Goal: Use online tool/utility

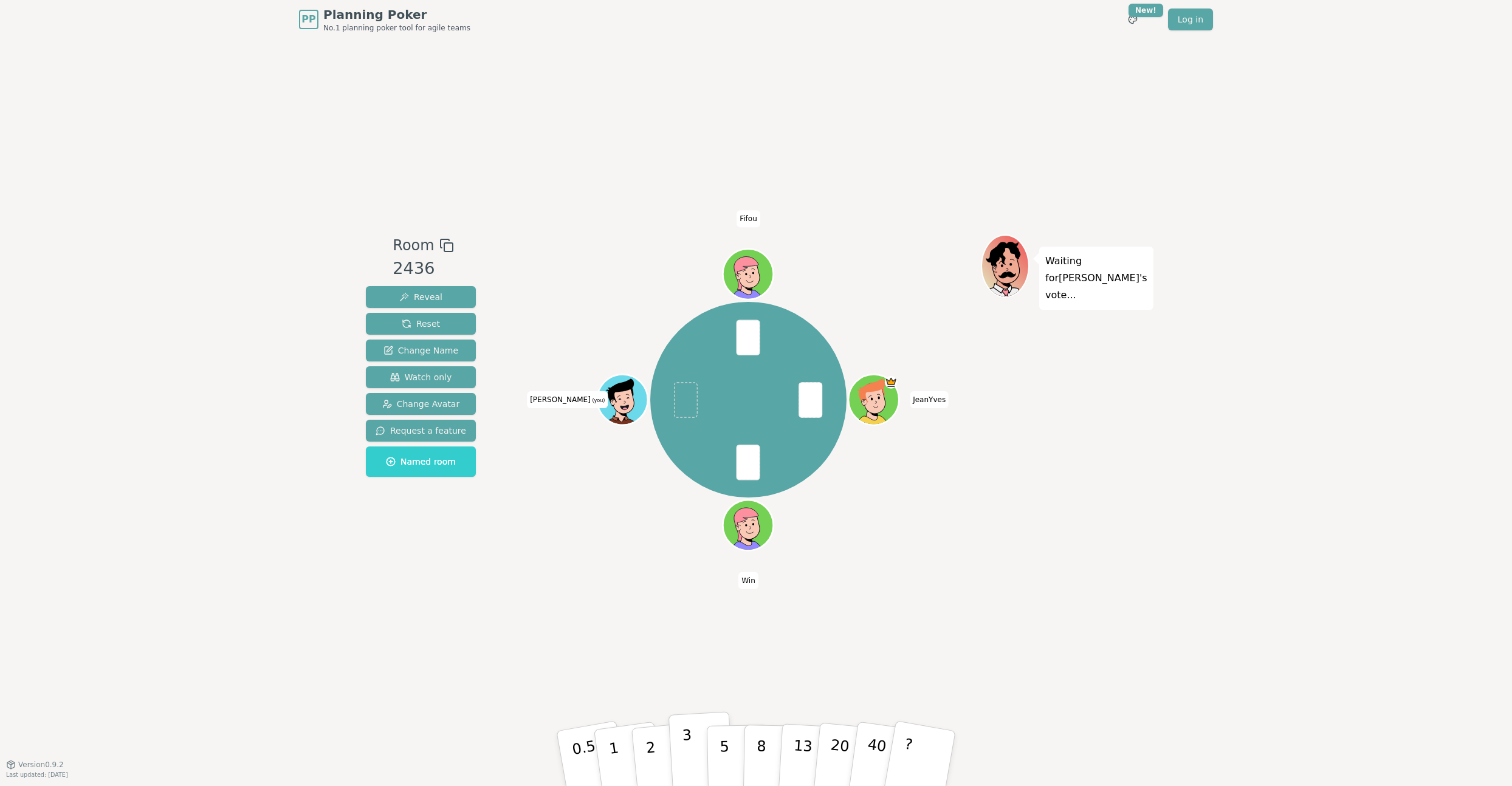
click at [689, 750] on p "3" at bounding box center [688, 759] width 13 height 66
click at [720, 743] on p "5" at bounding box center [724, 758] width 10 height 66
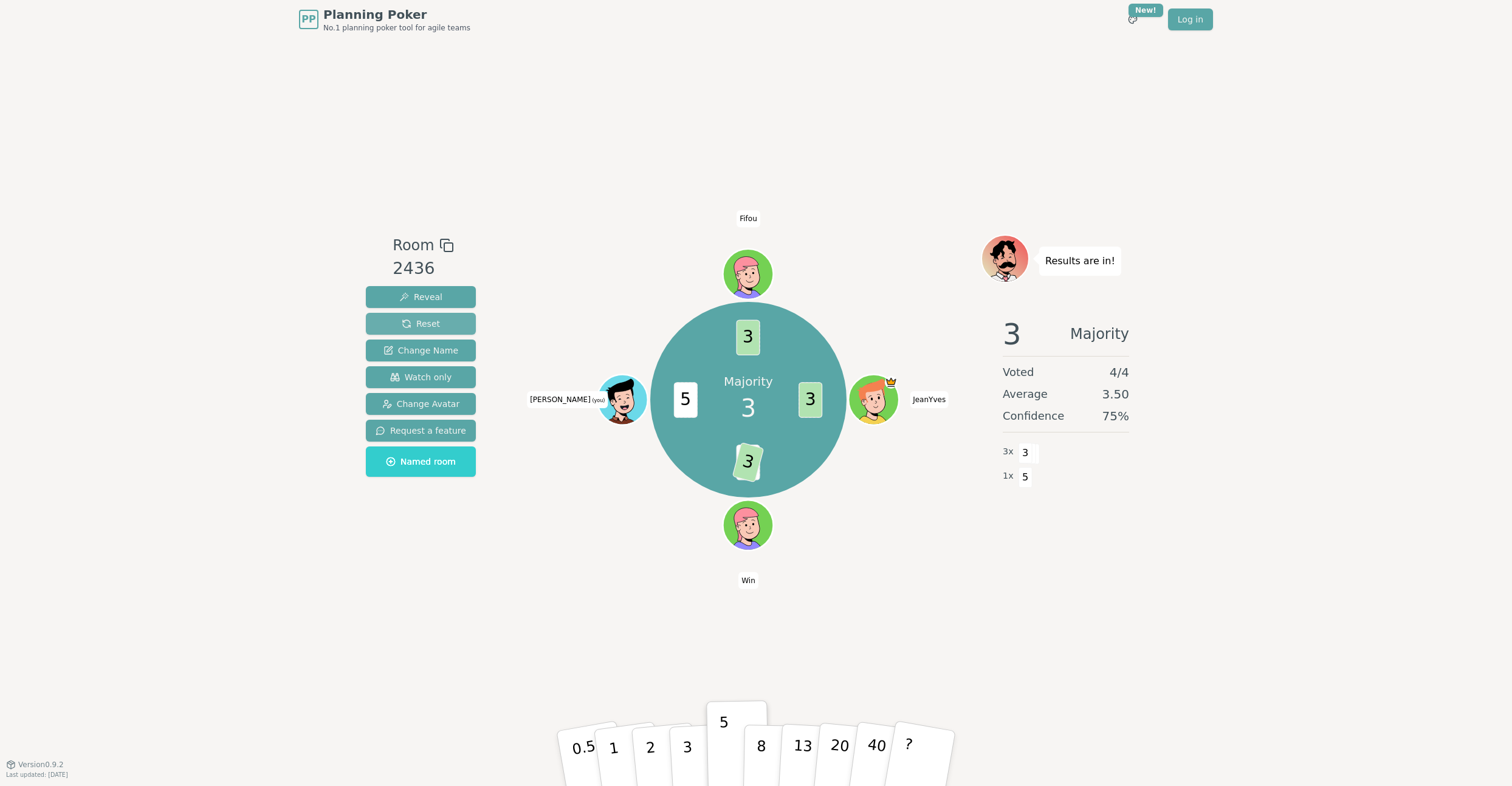
click at [410, 324] on span "Reset" at bounding box center [420, 324] width 38 height 12
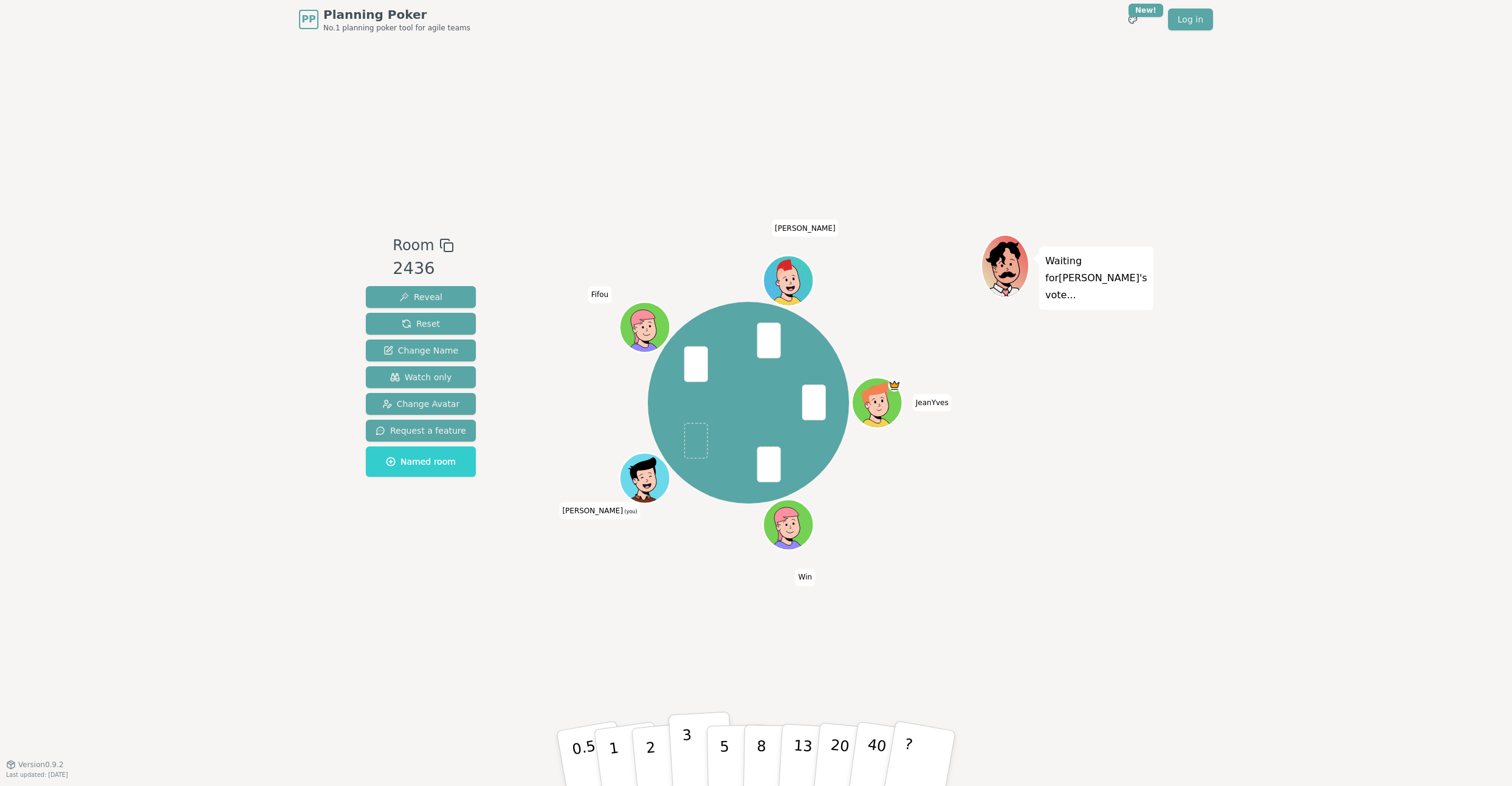
click at [690, 736] on p "3" at bounding box center [688, 759] width 13 height 66
click at [689, 743] on p "3" at bounding box center [688, 759] width 13 height 66
click at [658, 745] on button "2" at bounding box center [664, 759] width 69 height 97
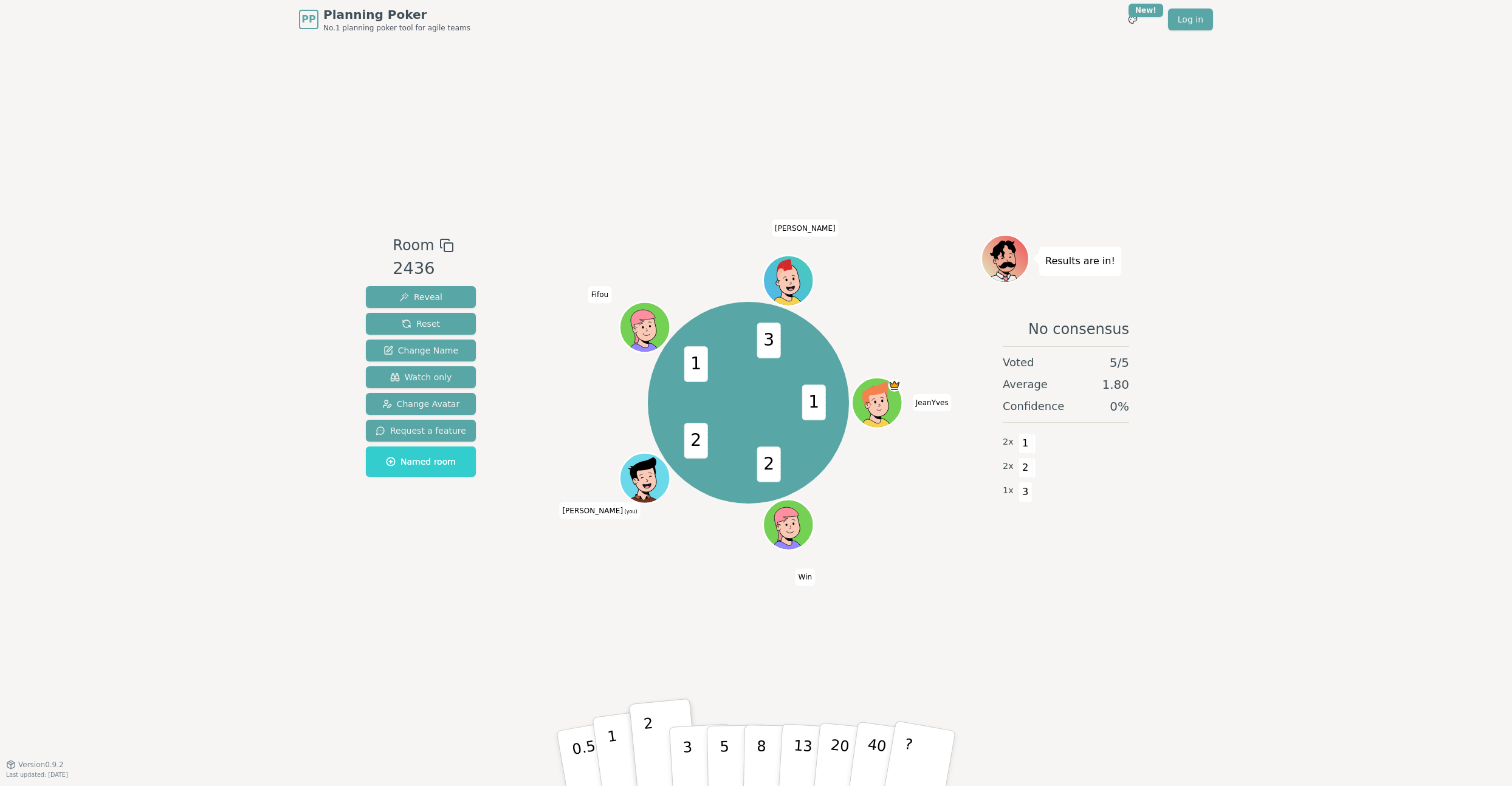
click at [608, 742] on p "1" at bounding box center [616, 760] width 19 height 66
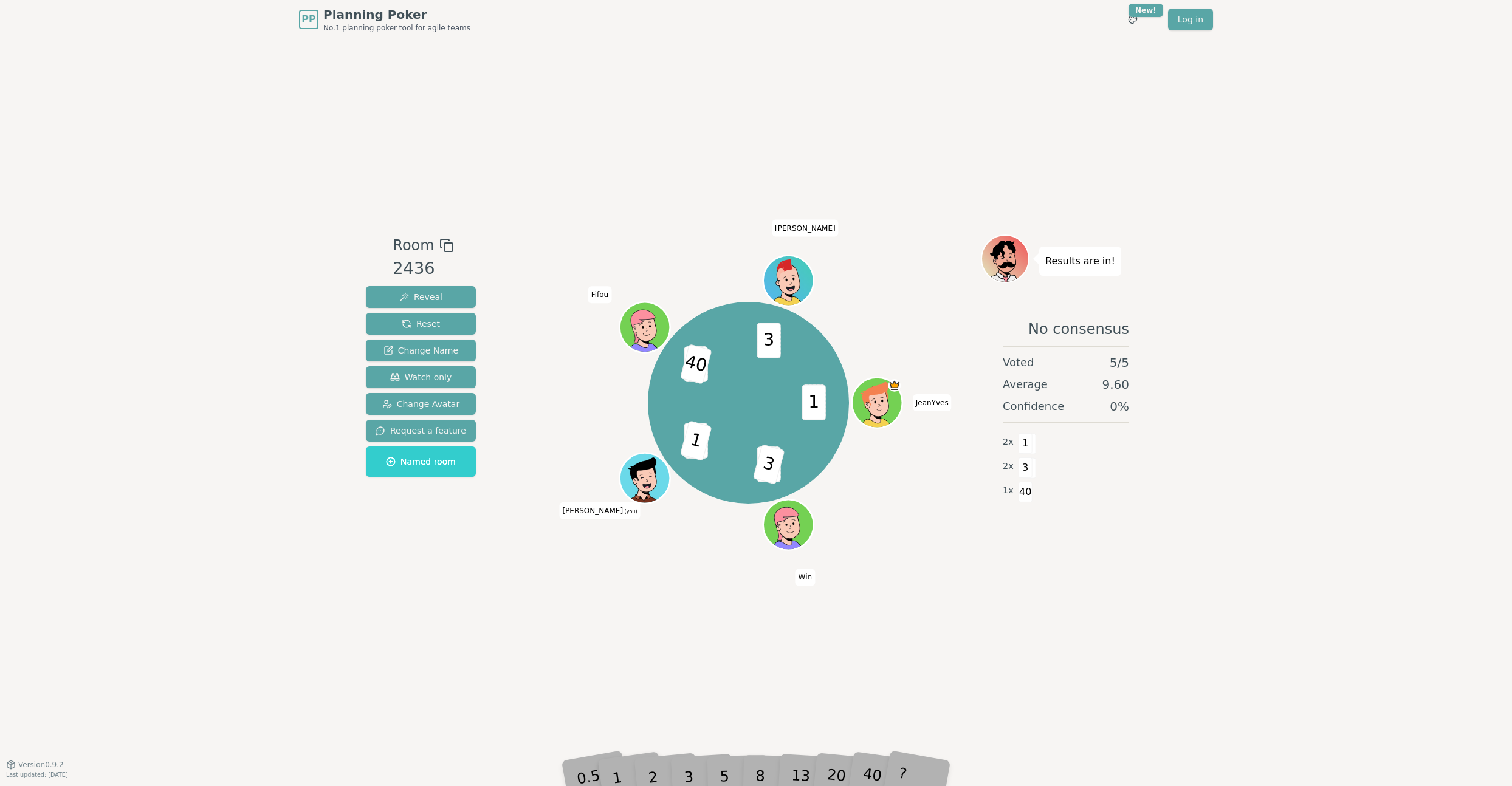
click at [939, 703] on div "Room 2436 Reveal Reset Change Name Watch only Change Avatar Request a feature N…" at bounding box center [756, 401] width 790 height 726
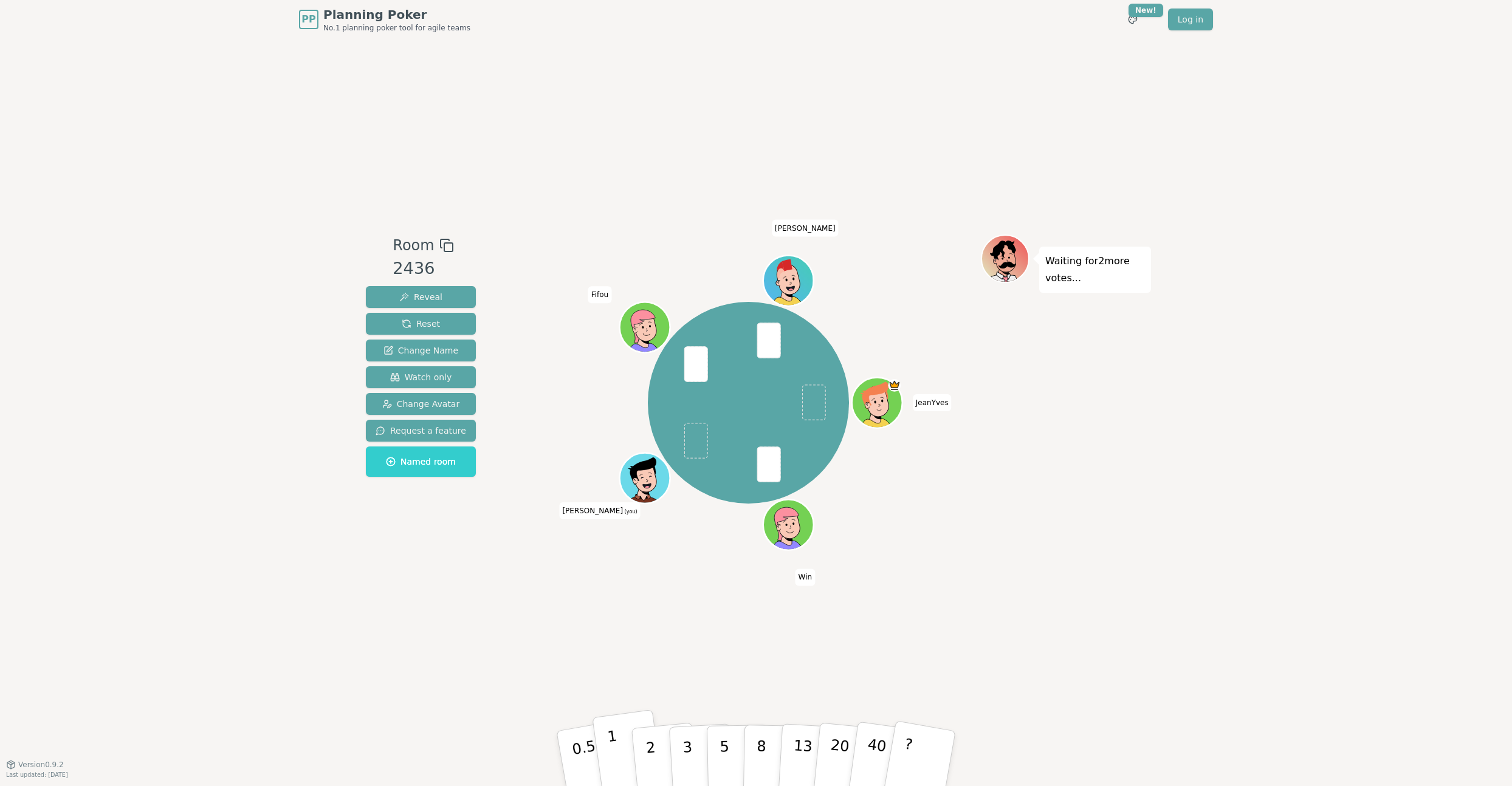
click at [620, 747] on button "1" at bounding box center [627, 758] width 72 height 98
click at [648, 743] on p "2" at bounding box center [651, 760] width 15 height 66
